Goal: Entertainment & Leisure: Browse casually

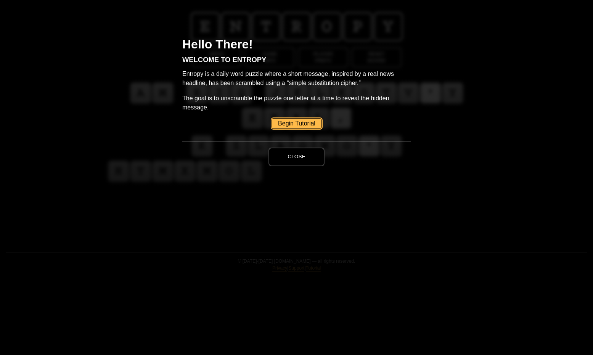
click at [294, 155] on button "Close" at bounding box center [296, 157] width 56 height 18
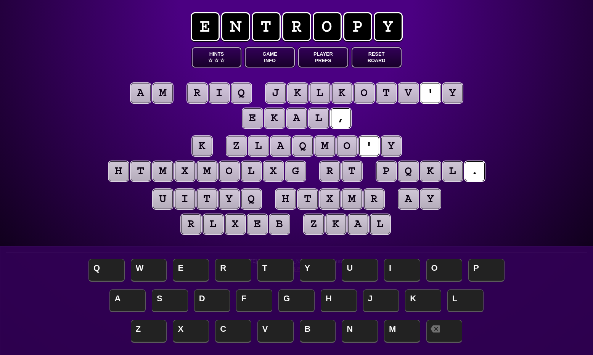
click at [206, 30] on span "e" at bounding box center [205, 26] width 29 height 29
click at [135, 91] on puzzle-tile "a" at bounding box center [141, 93] width 20 height 20
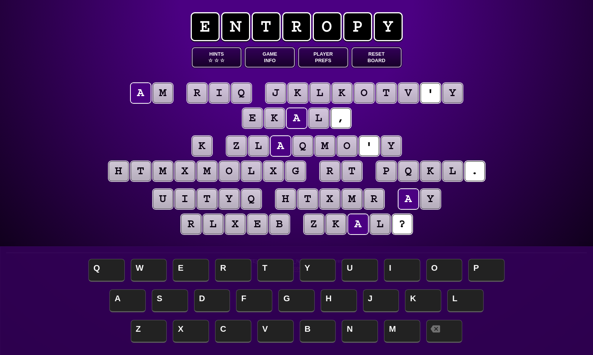
click at [138, 93] on puzzle-tile "a" at bounding box center [141, 93] width 20 height 20
click at [159, 96] on puzzle-tile "m" at bounding box center [163, 93] width 20 height 20
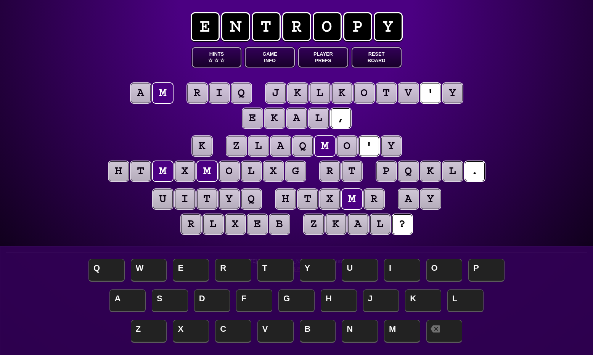
click at [141, 95] on puzzle-tile "a" at bounding box center [141, 93] width 20 height 20
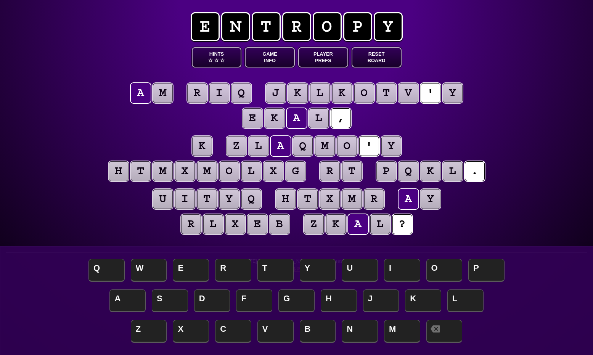
click at [115, 104] on puzzle-line "a m r i q j k l k o t v ' y e k a l ," at bounding box center [296, 106] width 390 height 50
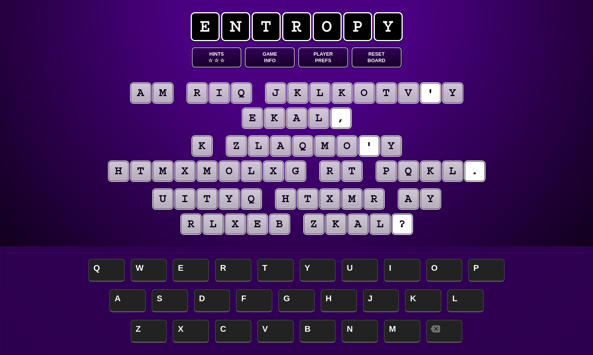
click at [215, 55] on button "Hints ☆ ☆ ☆" at bounding box center [217, 57] width 50 height 20
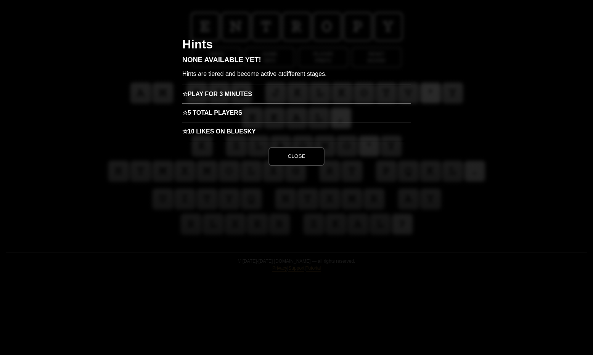
click at [306, 158] on button "Close" at bounding box center [296, 156] width 56 height 18
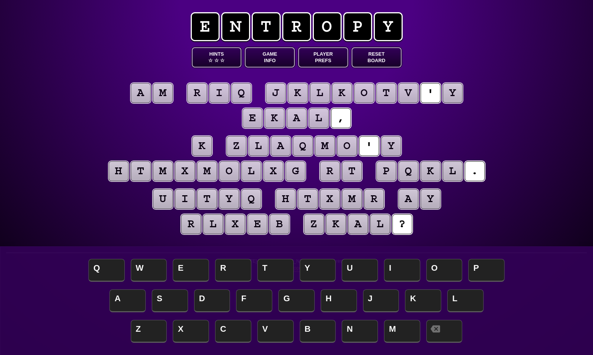
click at [146, 95] on puzzle-tile "a" at bounding box center [141, 93] width 20 height 20
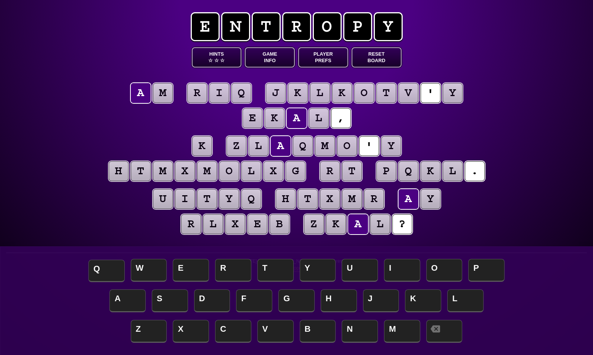
click at [95, 266] on span "Q" at bounding box center [106, 271] width 36 height 22
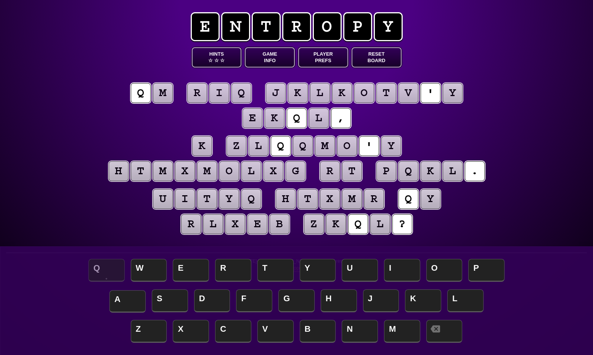
click at [129, 302] on span "A" at bounding box center [127, 301] width 36 height 22
click at [127, 299] on span "A" at bounding box center [127, 301] width 36 height 22
click at [148, 265] on span "W" at bounding box center [149, 271] width 36 height 22
click at [161, 92] on puzzle-tile "m" at bounding box center [163, 93] width 20 height 20
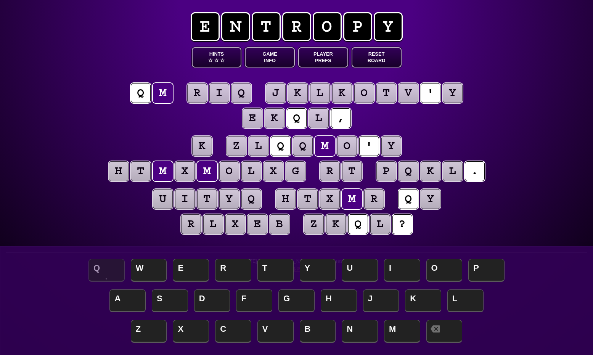
click at [135, 93] on puzzle-tile "q" at bounding box center [141, 93] width 20 height 20
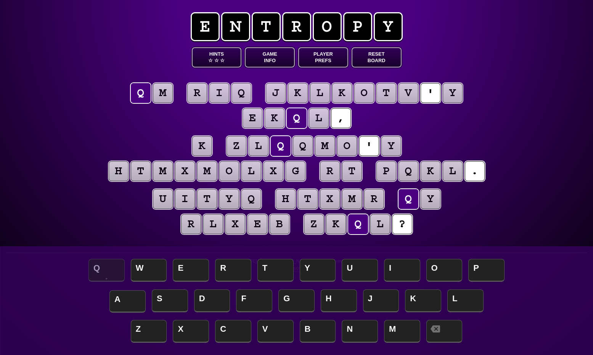
click at [126, 297] on span "A" at bounding box center [127, 301] width 36 height 22
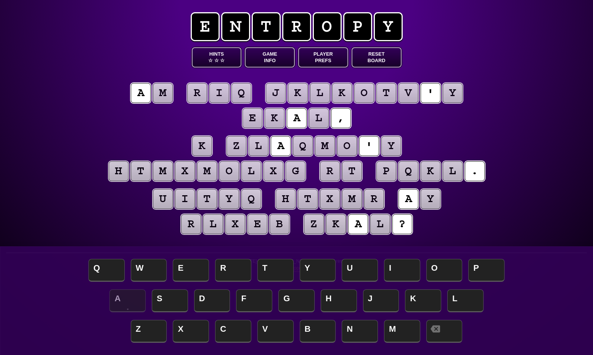
click at [113, 82] on puzzle-line "a m r i q j k l k o t v ' y e k a l ," at bounding box center [296, 106] width 390 height 50
click at [145, 90] on puzzle-tile "a" at bounding box center [141, 93] width 20 height 20
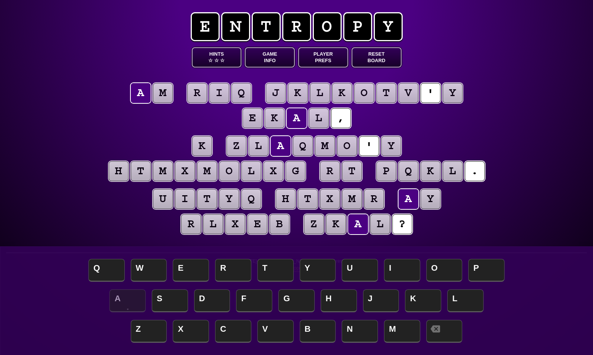
click at [143, 114] on puzzle-line "a m r i q j k l k o t v ' y e k a l ," at bounding box center [296, 106] width 390 height 50
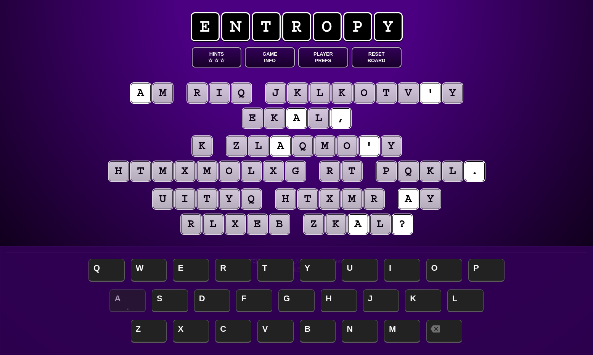
click at [445, 330] on div "e n t r o p y Hints ☆ ☆ ☆ Game Info Player Prefs Reset Board a m r i q j k l k …" at bounding box center [296, 177] width 593 height 355
click at [145, 97] on puzzle-tile "a" at bounding box center [141, 93] width 20 height 20
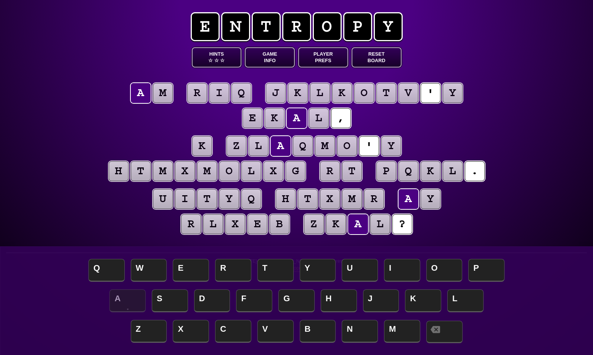
click at [453, 333] on span at bounding box center [444, 332] width 36 height 22
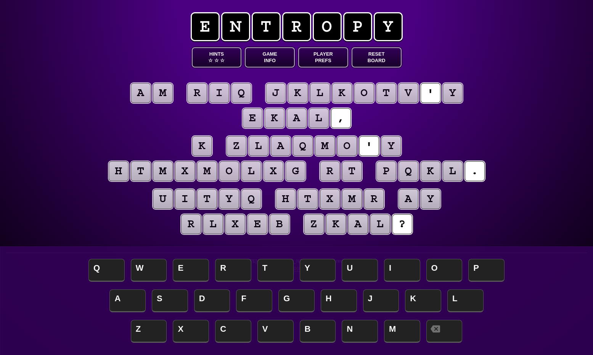
click at [362, 143] on puzzle-tile "'" at bounding box center [369, 146] width 20 height 20
click at [444, 330] on span at bounding box center [444, 332] width 36 height 22
click at [400, 227] on puzzle-tile "?" at bounding box center [402, 224] width 20 height 20
click at [453, 340] on span at bounding box center [444, 332] width 36 height 22
click at [514, 110] on div "e n t r o p y Hints ☆ ☆ ☆ Game Info Player Prefs Reset Board a m r i q j k l k …" at bounding box center [296, 177] width 593 height 355
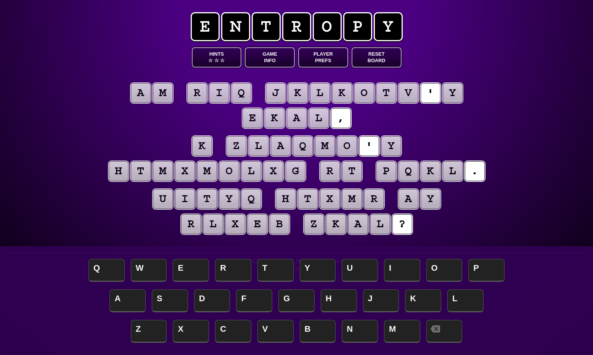
click at [453, 93] on puzzle-tile "y" at bounding box center [453, 93] width 20 height 20
click at [168, 301] on span "S" at bounding box center [170, 301] width 36 height 22
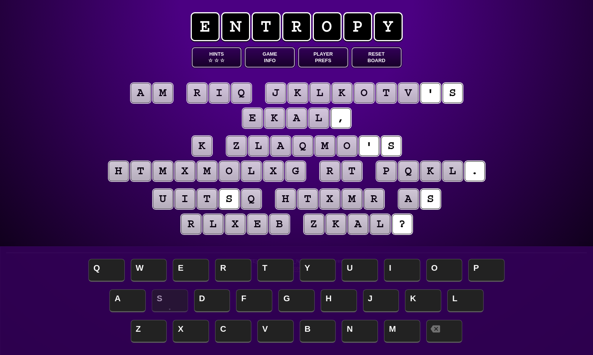
click at [449, 100] on puzzle-tile "s" at bounding box center [453, 93] width 20 height 20
click at [443, 331] on span at bounding box center [444, 332] width 36 height 22
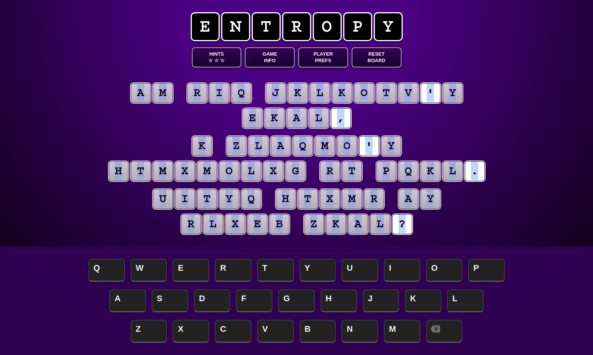
drag, startPoint x: 119, startPoint y: 91, endPoint x: 478, endPoint y: 221, distance: 382.0
click at [478, 221] on entropy-puzzle "a m r i q j k l k o t v ' y e k a l , k z l a q m o ' y h t m x m o l x g r t p…" at bounding box center [296, 159] width 390 height 185
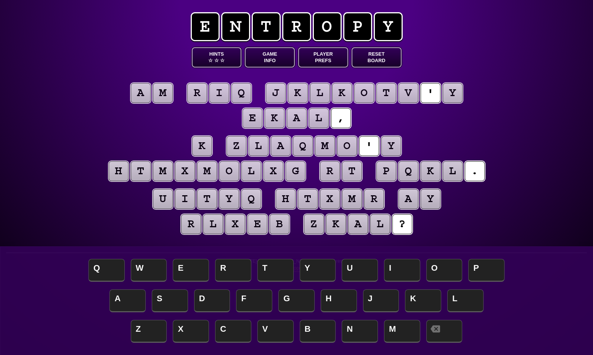
drag, startPoint x: 478, startPoint y: 221, endPoint x: 466, endPoint y: 224, distance: 12.3
click at [466, 224] on puzzle-line "u i t y q h t x m r a y r l x e b z k a l ?" at bounding box center [296, 212] width 390 height 50
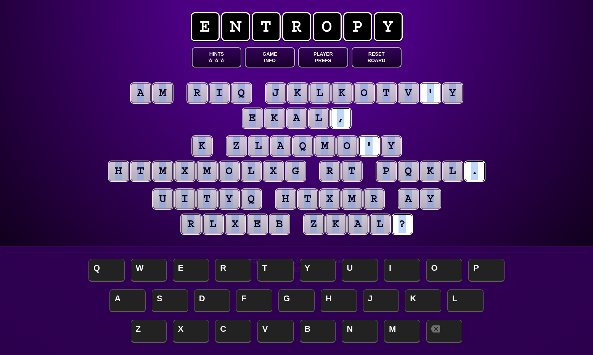
drag, startPoint x: 435, startPoint y: 228, endPoint x: 130, endPoint y: 84, distance: 337.9
click at [130, 84] on entropy-puzzle "a m r i q j k l k o t v ' y e k a l , k z l a q m o ' y h t m x m o l x g r t p…" at bounding box center [296, 159] width 390 height 185
copy entropy-puzzle "a m r i q j k l k o t v ' y e k a l , k z l a q m o ' y h t m x m o l x g r t p…"
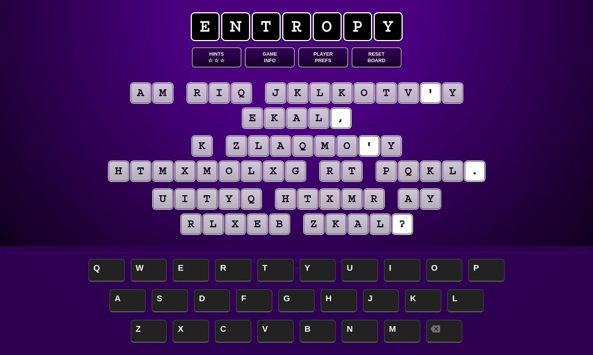
click at [120, 40] on div "e n t r o p y Hints ☆ ☆ ☆ Game Info Player Prefs Reset Board a m r i q j k l k …" at bounding box center [296, 177] width 593 height 355
click at [233, 23] on span "n" at bounding box center [235, 26] width 29 height 29
click at [276, 61] on button "Game Info" at bounding box center [270, 57] width 50 height 20
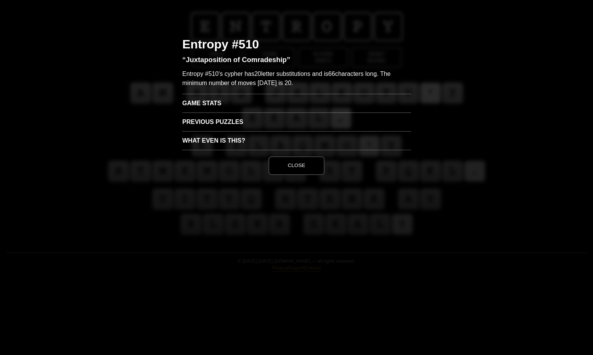
click at [202, 104] on h3 "Game Stats" at bounding box center [296, 103] width 229 height 19
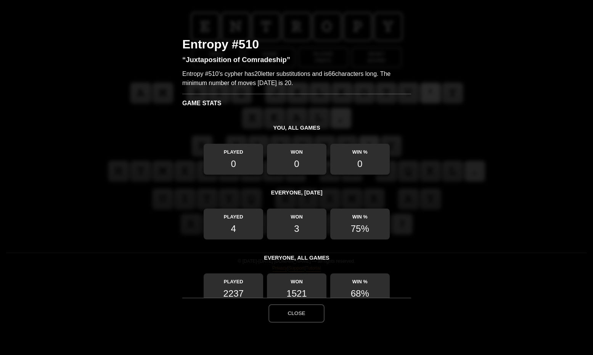
click at [201, 103] on h3 "Game Stats" at bounding box center [296, 103] width 229 height 19
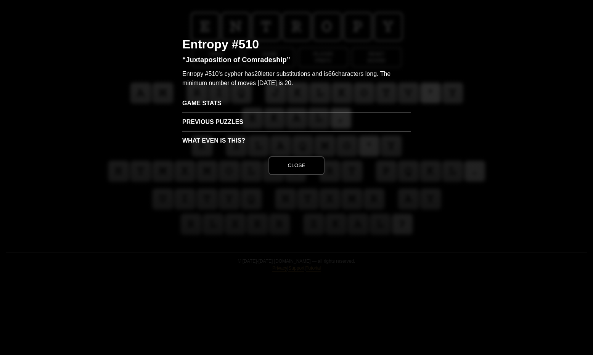
click at [223, 123] on h3 "Previous Puzzles" at bounding box center [296, 121] width 229 height 19
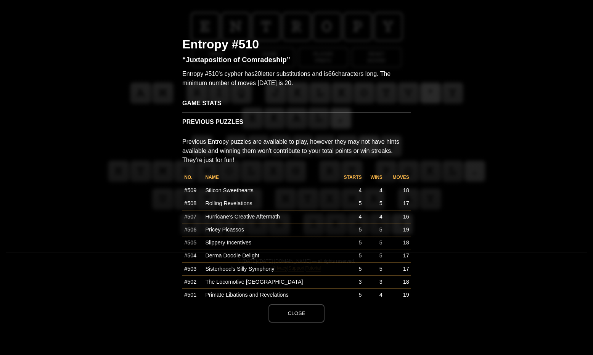
click at [221, 122] on h3 "Previous Puzzles" at bounding box center [296, 121] width 229 height 19
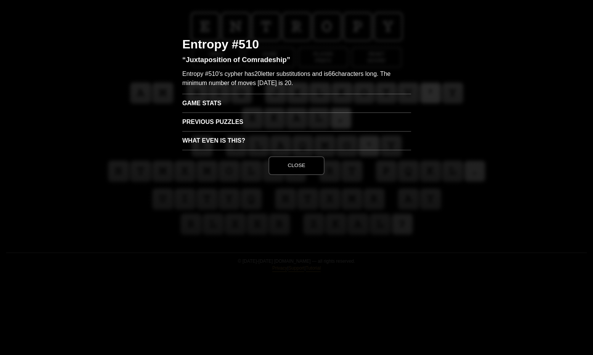
click at [306, 174] on button "Close" at bounding box center [296, 165] width 56 height 18
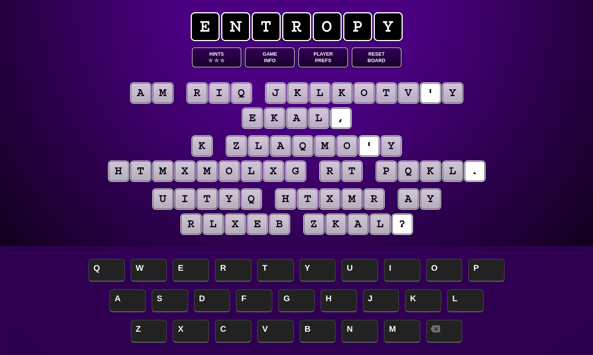
click at [457, 96] on puzzle-tile "y" at bounding box center [453, 93] width 20 height 20
click at [177, 298] on span "S" at bounding box center [170, 301] width 36 height 22
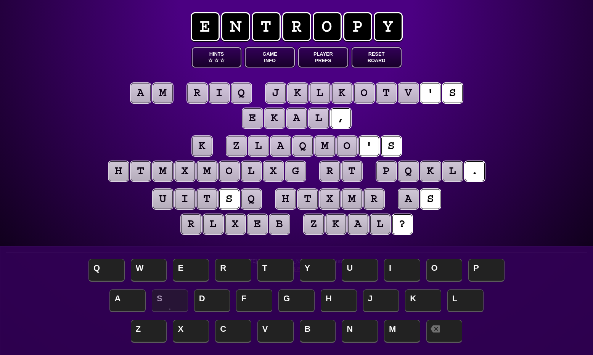
click at [206, 141] on puzzle-tile "k" at bounding box center [202, 146] width 20 height 20
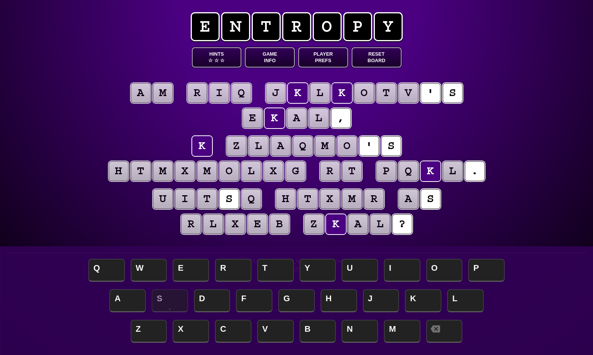
click at [498, 190] on div "e n t r o p y Hints ☆ ☆ ☆ Game Info Player Prefs Reset Board a m r i q j k l k …" at bounding box center [296, 177] width 593 height 355
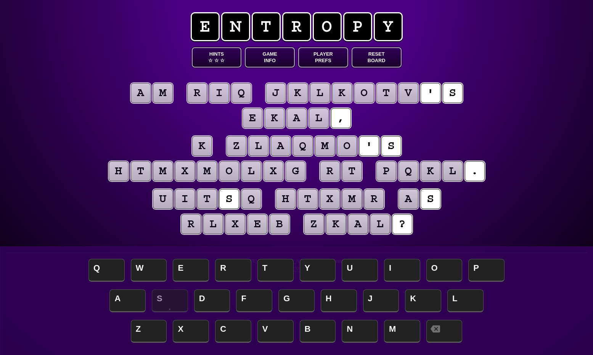
click at [408, 197] on puzzle-tile "a" at bounding box center [408, 199] width 20 height 20
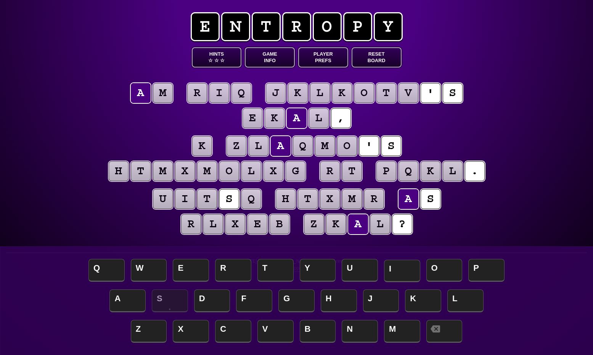
click at [389, 270] on span "I" at bounding box center [402, 271] width 36 height 22
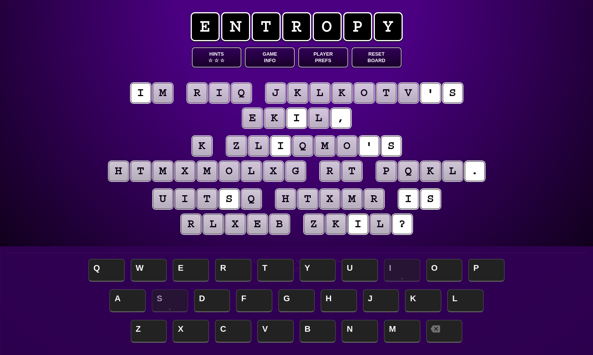
click at [198, 145] on puzzle-tile "k" at bounding box center [202, 146] width 20 height 20
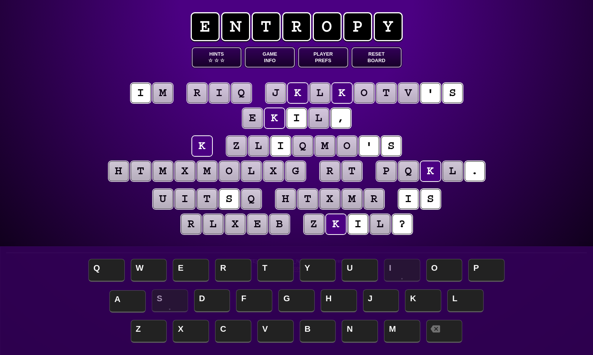
click at [122, 298] on span "A" at bounding box center [127, 301] width 36 height 22
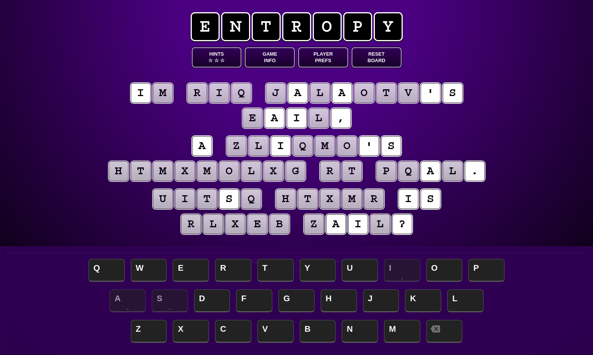
click at [166, 93] on puzzle-tile "m" at bounding box center [163, 93] width 20 height 20
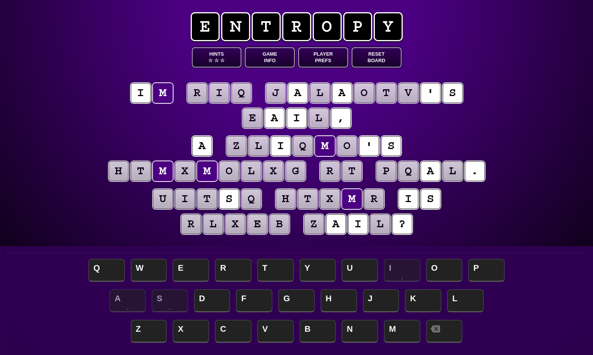
click at [115, 120] on puzzle-line "i m r i q j a l a o t v ' s e a i l ," at bounding box center [296, 106] width 390 height 50
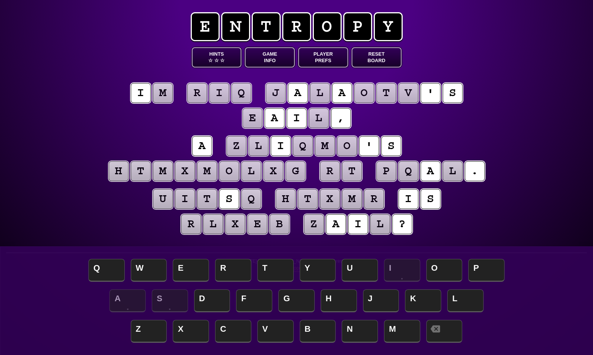
click at [168, 104] on puzzle-word "i m" at bounding box center [152, 93] width 44 height 21
click at [160, 93] on puzzle-tile "m" at bounding box center [163, 93] width 20 height 20
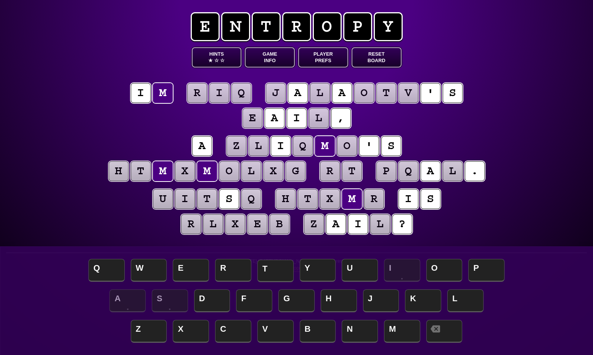
click at [277, 273] on span "T" at bounding box center [275, 271] width 36 height 22
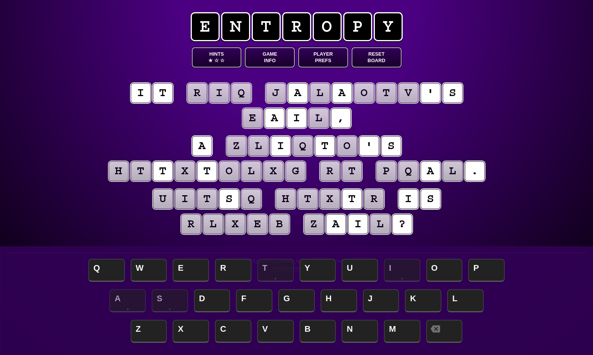
click at [322, 169] on puzzle-tile "r" at bounding box center [330, 171] width 20 height 20
click at [443, 271] on span "O" at bounding box center [444, 271] width 36 height 22
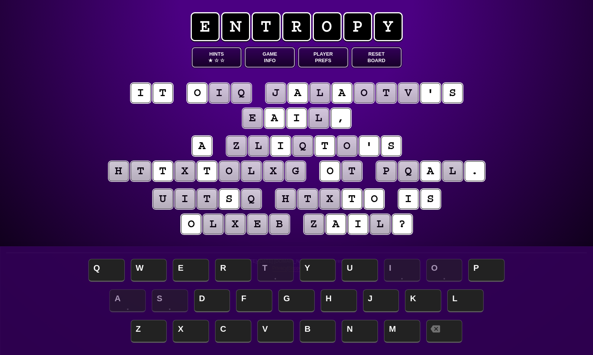
click at [351, 170] on puzzle-tile "t" at bounding box center [352, 171] width 20 height 20
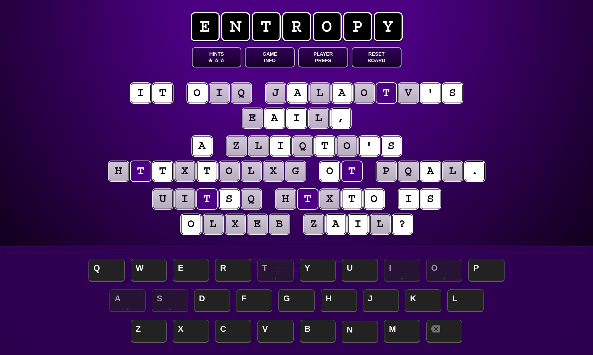
click at [357, 330] on span "N" at bounding box center [360, 332] width 36 height 22
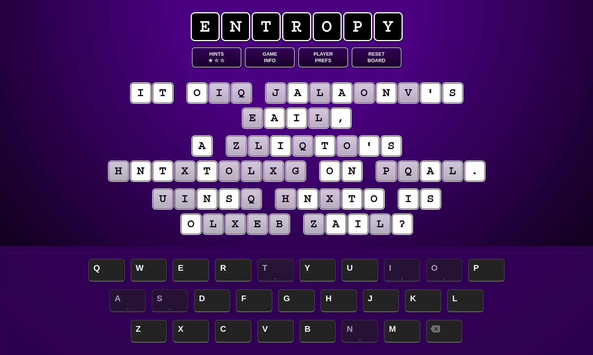
click at [222, 95] on puzzle-tile "i" at bounding box center [219, 93] width 20 height 20
click at [479, 223] on puzzle-line "u i n s q h n x t o i s o l x e b z a i l ?" at bounding box center [296, 212] width 390 height 50
click at [317, 228] on puzzle-tile "z" at bounding box center [314, 224] width 20 height 20
click at [468, 217] on puzzle-line "u i n s q h n x t o i s o l x e b z a i l ?" at bounding box center [296, 212] width 390 height 50
click at [227, 61] on button "Hints ★ ☆ ☆" at bounding box center [217, 57] width 50 height 20
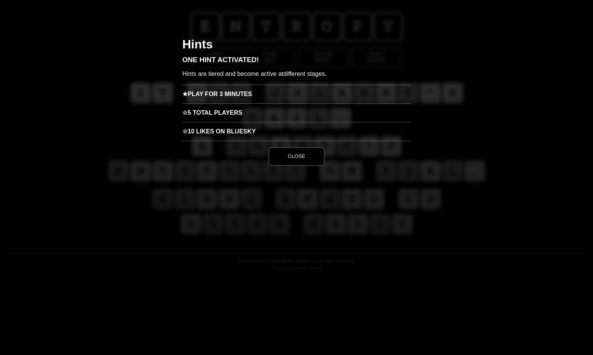
click at [223, 98] on h3 "★ Play for 3 minutes" at bounding box center [296, 94] width 229 height 19
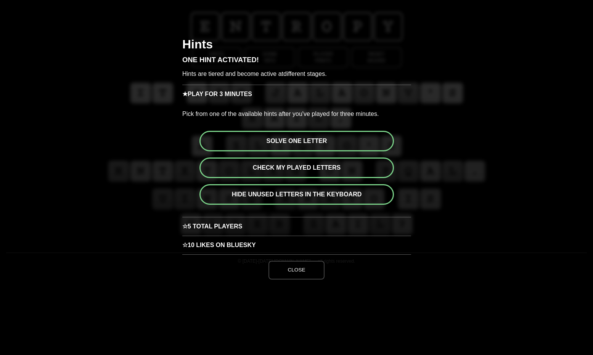
click at [292, 171] on button "Check my played letters" at bounding box center [296, 167] width 194 height 21
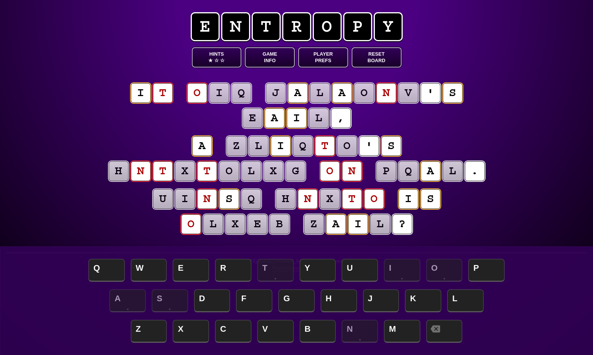
click at [297, 118] on puzzle-word "e a i l ," at bounding box center [296, 118] width 111 height 21
click at [294, 117] on puzzle-word "e a i l ," at bounding box center [296, 118] width 111 height 21
click at [345, 90] on puzzle-word "j a l a o n v ' s" at bounding box center [364, 93] width 199 height 21
click at [163, 90] on puzzle-tile "t" at bounding box center [163, 93] width 20 height 20
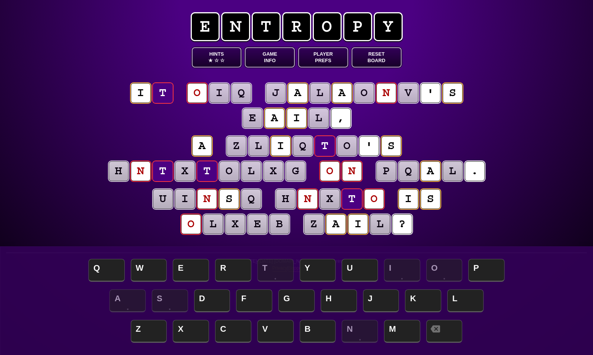
click at [152, 114] on puzzle-line "i t o i q j a l a o n v ' s e a i l ," at bounding box center [296, 106] width 390 height 50
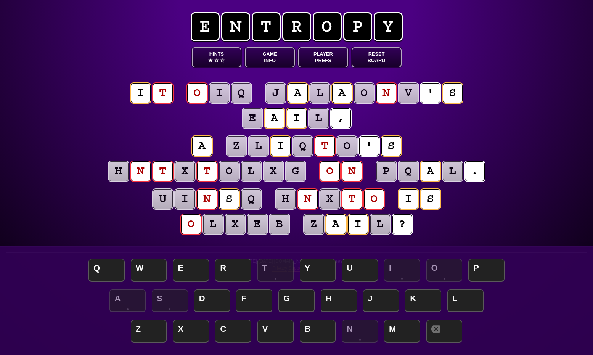
click at [165, 96] on puzzle-tile "t" at bounding box center [163, 93] width 20 height 20
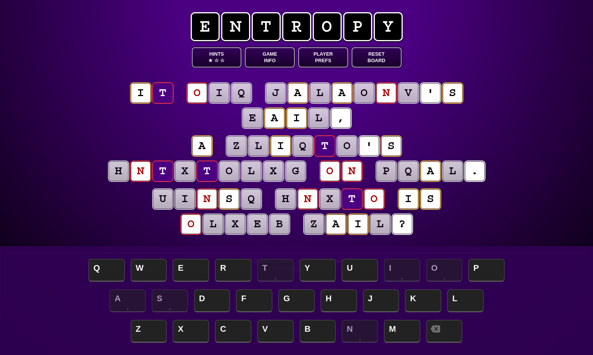
click at [96, 109] on div "e n t r o p y Hints ★ ☆ ☆ Game Info Player Prefs Reset Board i t o i q j a l a …" at bounding box center [296, 177] width 593 height 355
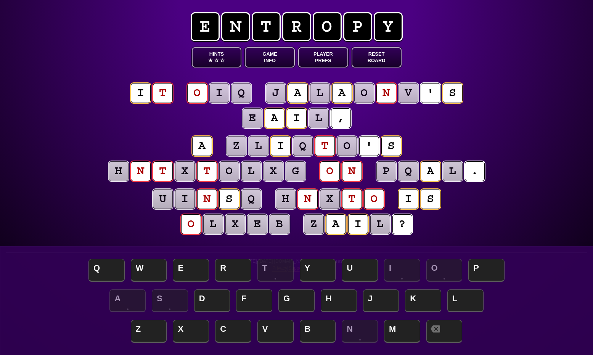
click at [166, 98] on puzzle-tile "t" at bounding box center [163, 93] width 20 height 20
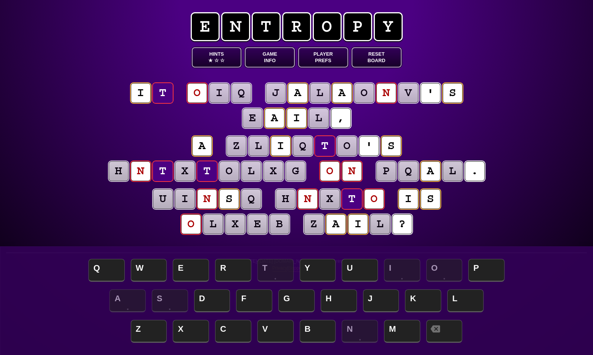
click at [109, 143] on puzzle-line "a z l i q t o ' s h n t x t o l x g o n p q a l ." at bounding box center [296, 159] width 390 height 50
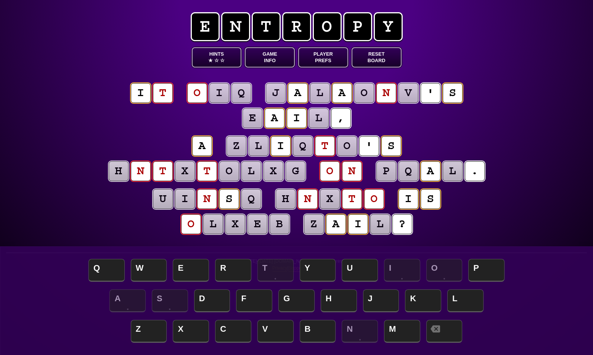
click at [170, 95] on puzzle-tile "t" at bounding box center [163, 93] width 20 height 20
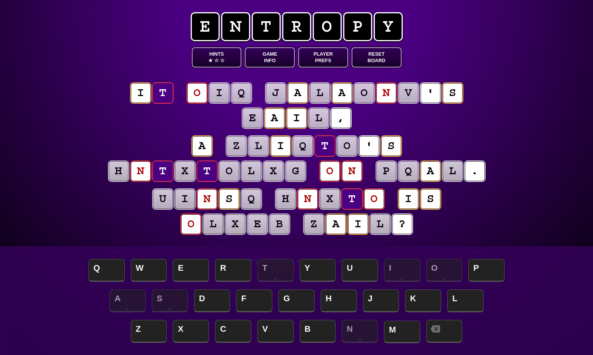
click at [404, 331] on span "M" at bounding box center [402, 332] width 36 height 22
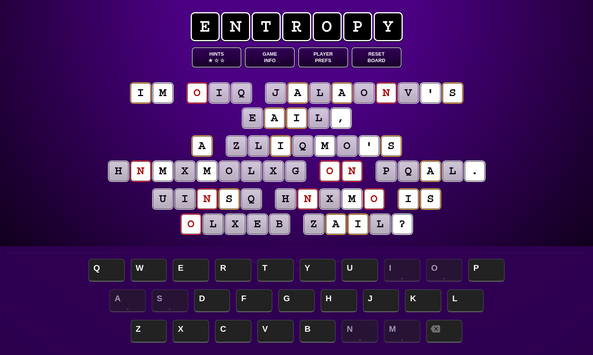
click at [123, 111] on puzzle-line "i m o i q j a l a o n v ' s e a i l ," at bounding box center [296, 106] width 390 height 50
click at [328, 172] on puzzle-tile "o" at bounding box center [330, 171] width 20 height 20
click at [284, 265] on span "T" at bounding box center [275, 271] width 36 height 22
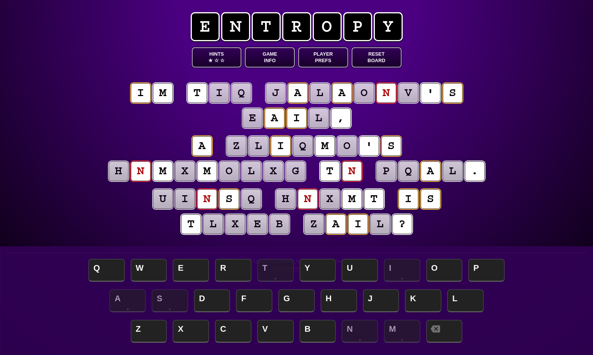
click at [350, 172] on puzzle-tile "n" at bounding box center [352, 171] width 20 height 20
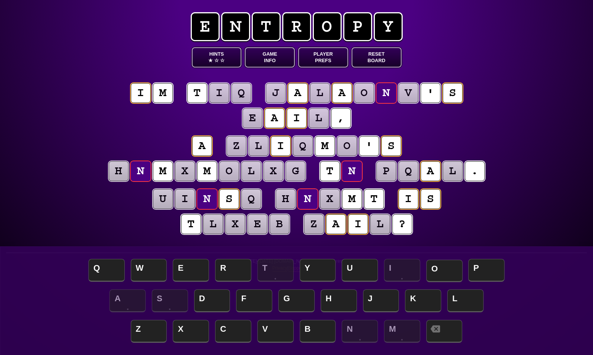
click at [443, 270] on span "O" at bounding box center [444, 271] width 36 height 22
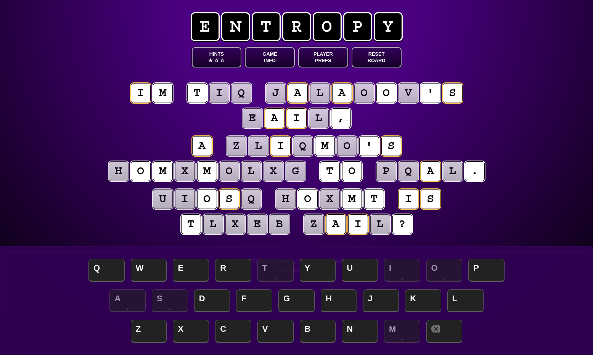
click at [227, 64] on button "Hints ★ ☆ ☆" at bounding box center [217, 57] width 50 height 20
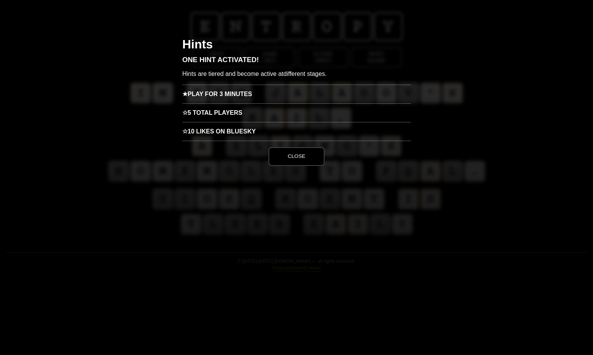
click at [244, 93] on h3 "★ Play for 3 minutes" at bounding box center [296, 94] width 229 height 19
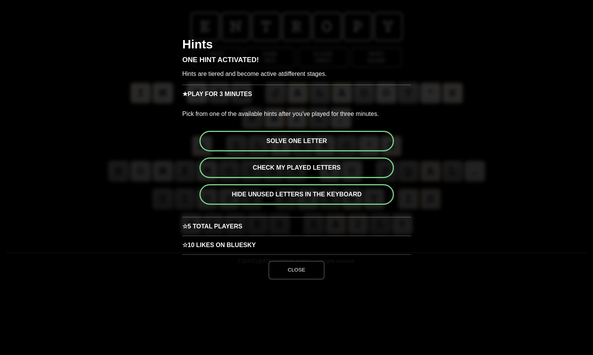
click at [305, 169] on button "Check my played letters" at bounding box center [296, 167] width 194 height 21
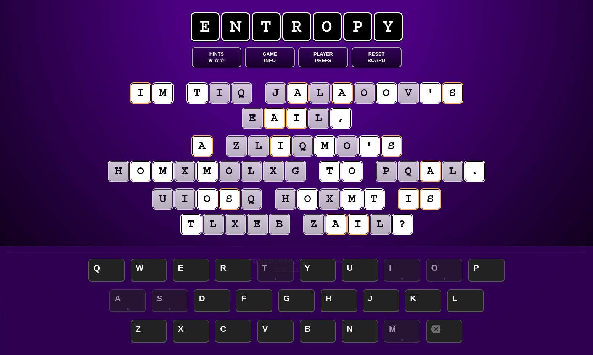
click at [213, 60] on button "Hints ★ ☆ ☆" at bounding box center [217, 57] width 50 height 20
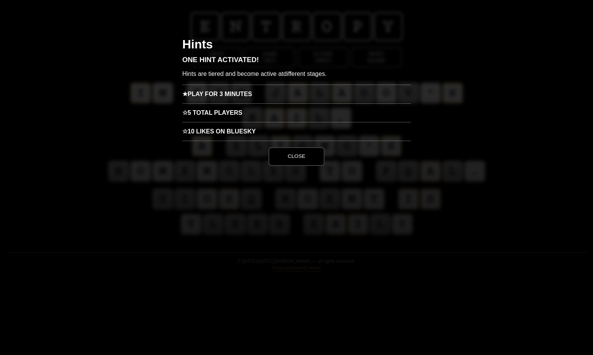
click at [240, 91] on h3 "★ Play for 3 minutes" at bounding box center [296, 94] width 229 height 19
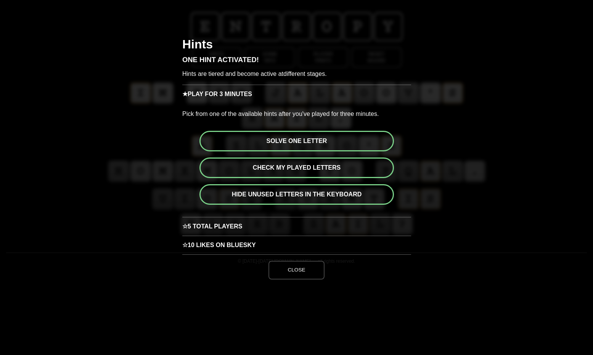
click at [308, 195] on button "Hide unused letters in the keyboard" at bounding box center [296, 194] width 194 height 21
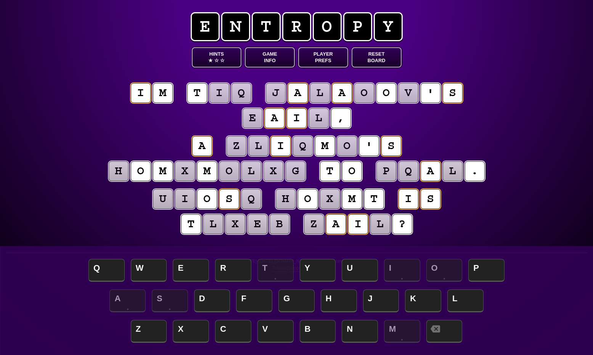
click at [170, 92] on puzzle-tile "m" at bounding box center [163, 93] width 20 height 20
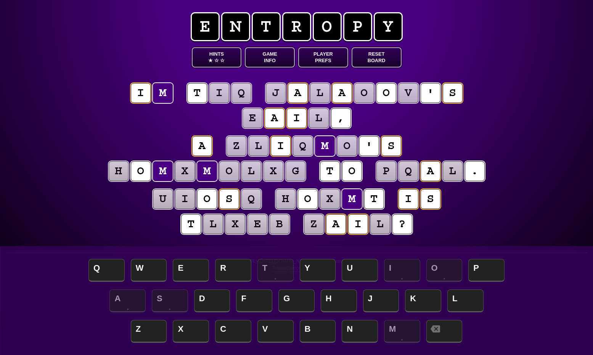
click at [172, 143] on puzzle-line "a z l i q m o ' s h o m x m o l x g t o p q a l ." at bounding box center [296, 159] width 390 height 50
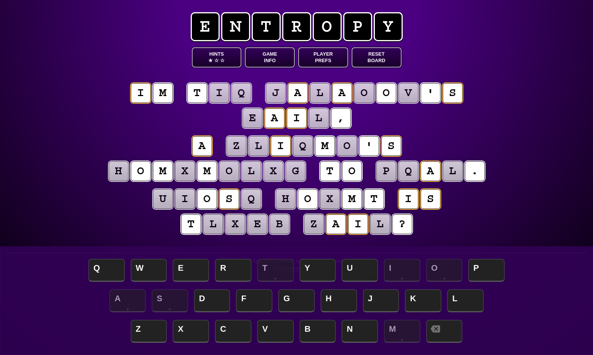
click at [262, 67] on entropy-puzzle "i m t i q j a l a o o v ' s e a i l , a z l i q m o ' s h o m x m o l x g t o p…" at bounding box center [296, 159] width 390 height 185
click at [217, 58] on span "☆" at bounding box center [216, 60] width 5 height 6
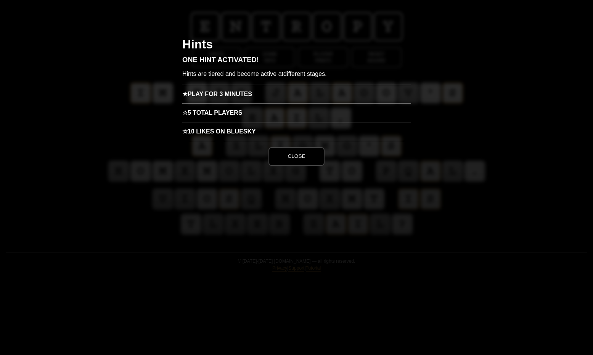
click at [230, 90] on h3 "★ Play for 3 minutes" at bounding box center [296, 94] width 229 height 19
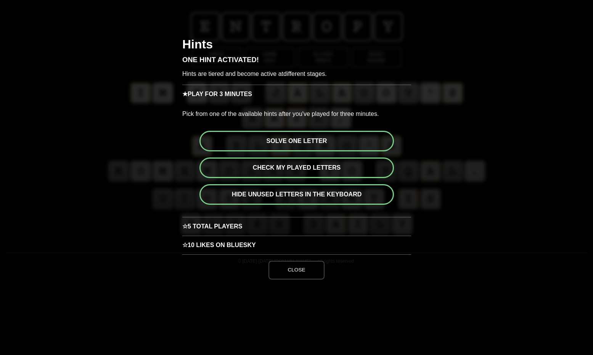
click at [288, 146] on button "Solve one letter" at bounding box center [296, 141] width 194 height 21
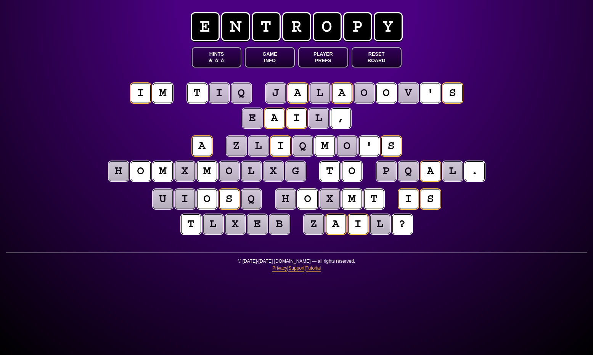
click at [322, 91] on puzzle-tile "l" at bounding box center [320, 93] width 20 height 20
click at [318, 96] on puzzle-tile "l" at bounding box center [320, 93] width 20 height 20
click at [485, 289] on div "e n t r o p y Hints ★ ☆ ☆ Game Info Player Prefs Reset Board i m t i q j a l a …" at bounding box center [296, 177] width 593 height 355
click at [471, 278] on div "e n t r o p y Hints ★ ☆ ☆ Game Info Player Prefs Reset Board i m t i q j a l a …" at bounding box center [296, 177] width 593 height 355
click at [316, 119] on puzzle-tile "l" at bounding box center [319, 118] width 20 height 20
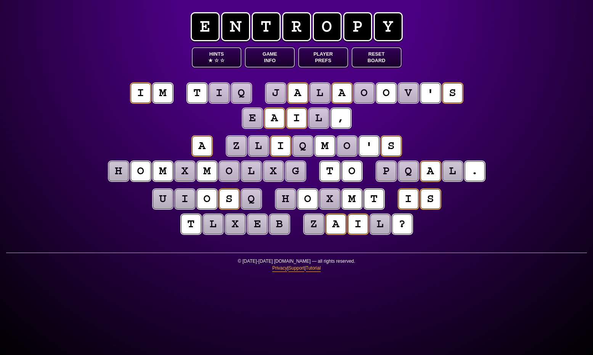
click at [484, 122] on puzzle-line "i m t i q j a l a o o v ' s e a i l ," at bounding box center [296, 106] width 390 height 50
click at [204, 50] on button "Hints ★ ☆ ☆" at bounding box center [217, 57] width 50 height 20
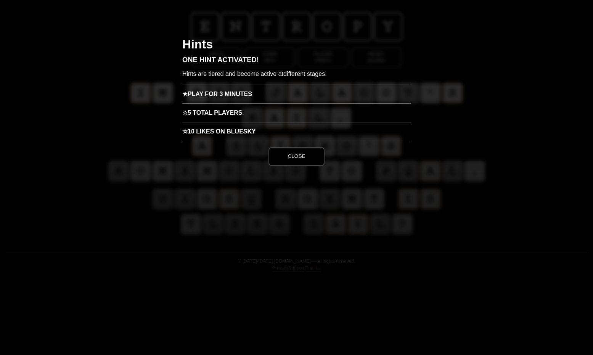
click at [288, 153] on button "Close" at bounding box center [296, 156] width 56 height 18
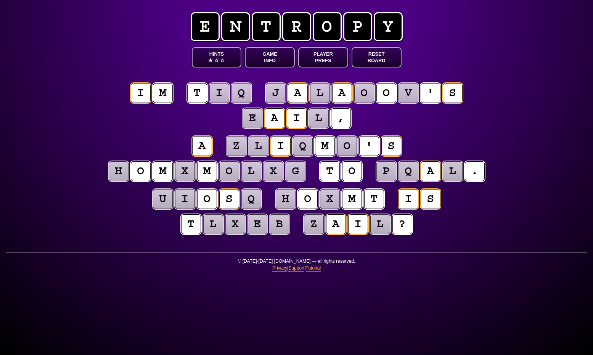
click at [208, 62] on button "Hints ★ ☆ ☆" at bounding box center [217, 57] width 50 height 20
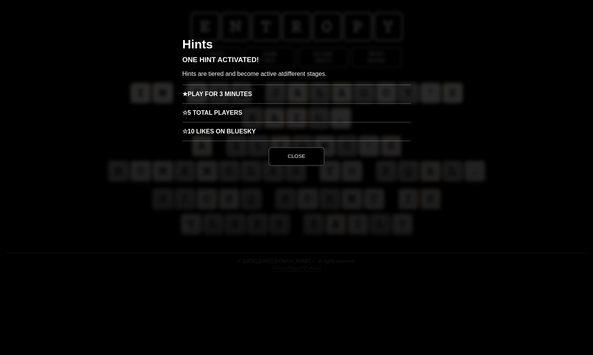
click at [243, 86] on h3 "★ Play for 3 minutes" at bounding box center [296, 94] width 229 height 19
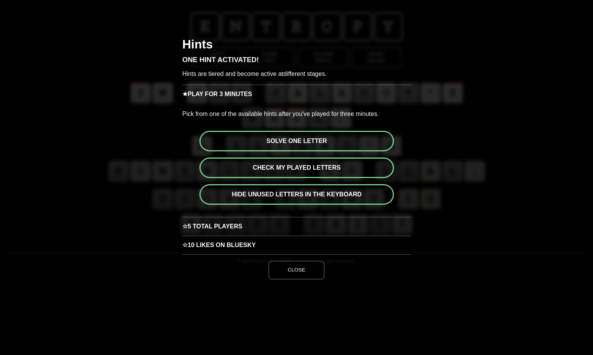
click at [297, 146] on button "Solve one letter" at bounding box center [296, 141] width 194 height 21
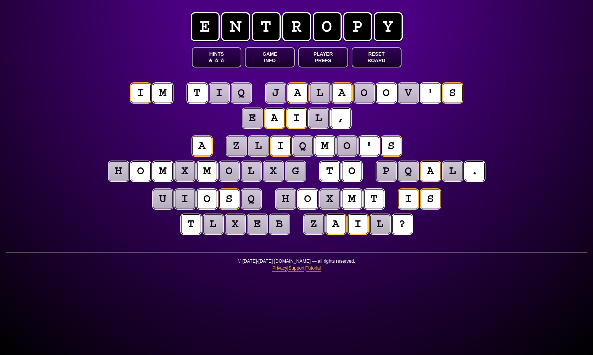
click at [318, 92] on puzzle-tile "l" at bounding box center [320, 93] width 20 height 20
